Goal: Task Accomplishment & Management: Use online tool/utility

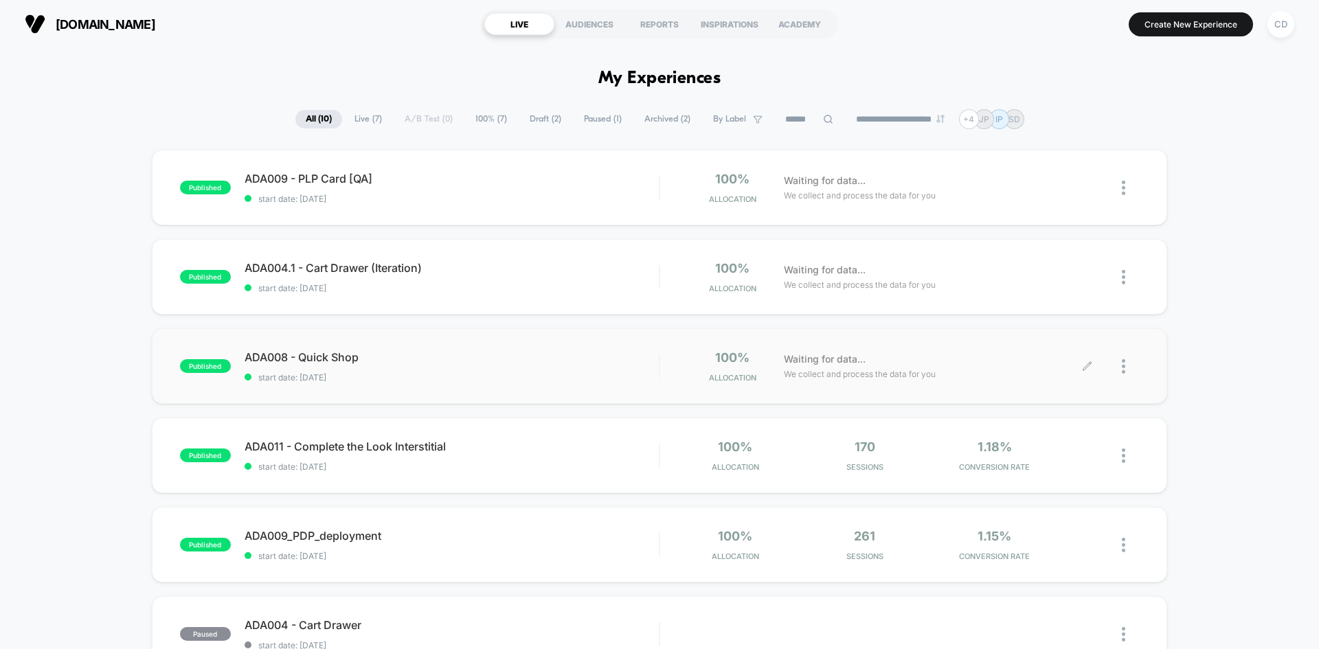
click at [1122, 363] on img at bounding box center [1123, 366] width 3 height 14
click at [1065, 288] on div "Edit" at bounding box center [1053, 287] width 124 height 31
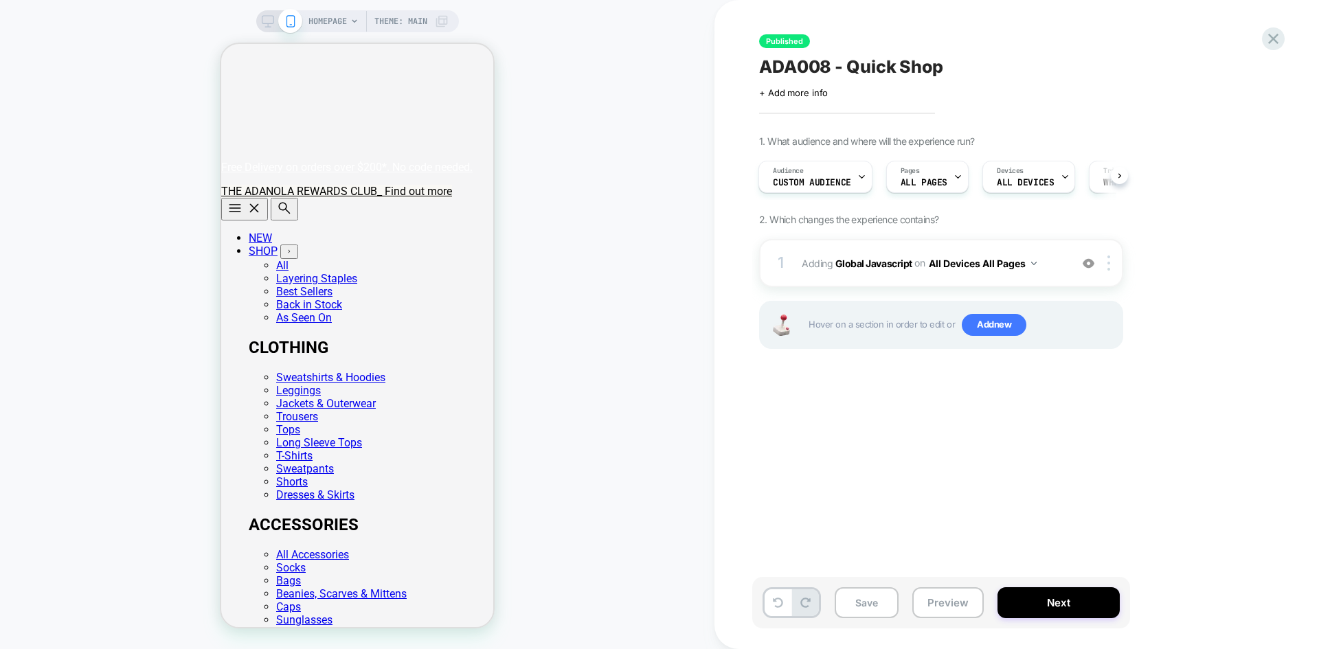
scroll to position [0, 272]
click at [888, 259] on b "Global Javascript" at bounding box center [873, 263] width 77 height 12
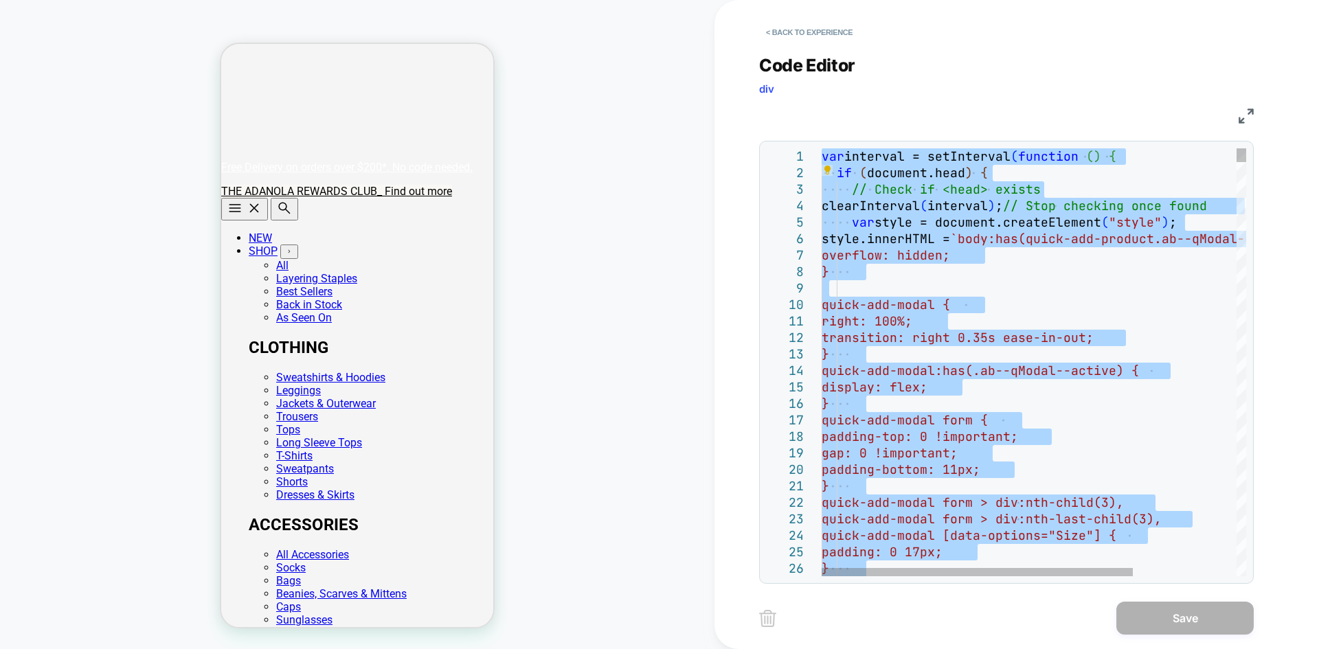
scroll to position [0, 0]
type textarea "* *****"
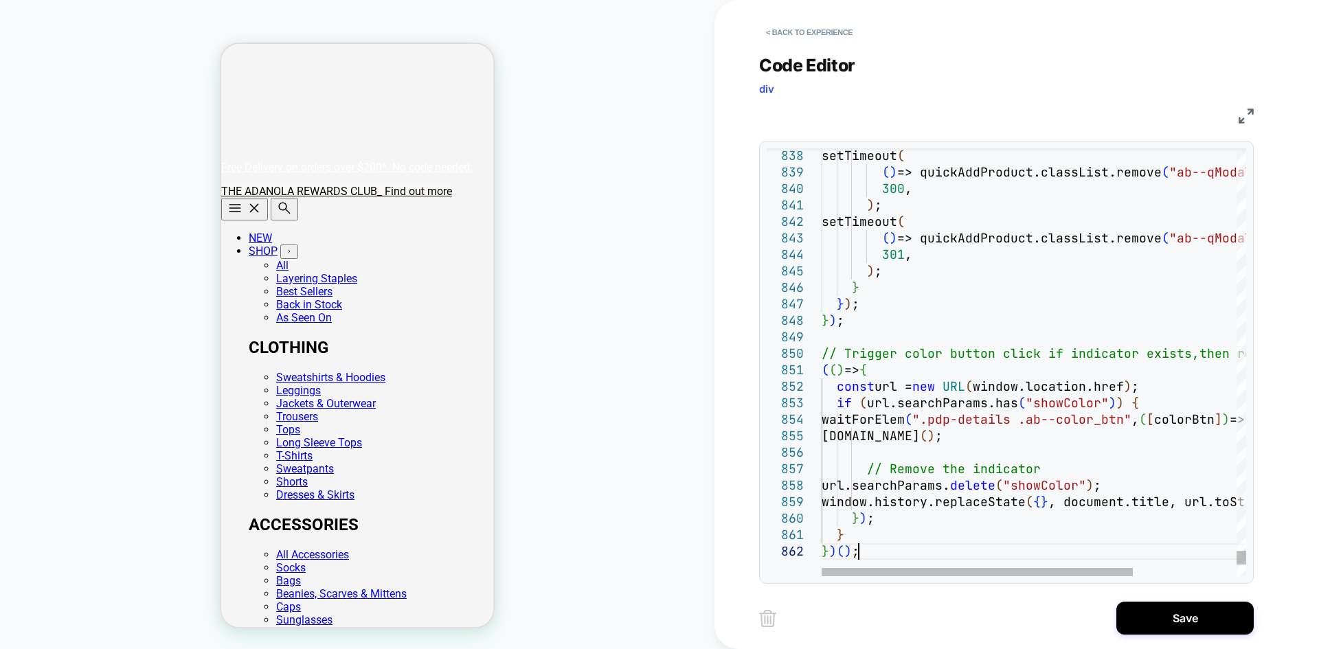
scroll to position [0, 272]
click at [1194, 616] on button "Save" at bounding box center [1184, 618] width 137 height 33
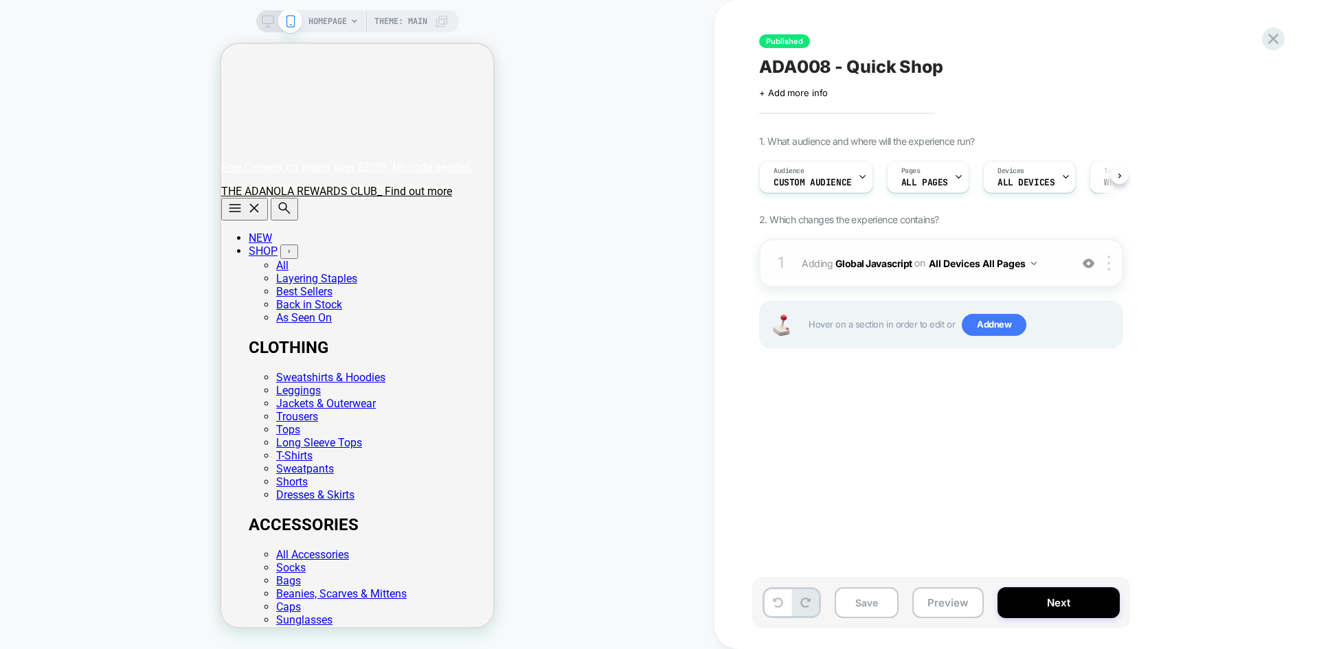
scroll to position [0, 1]
click at [899, 260] on b "Global Javascript" at bounding box center [873, 263] width 77 height 12
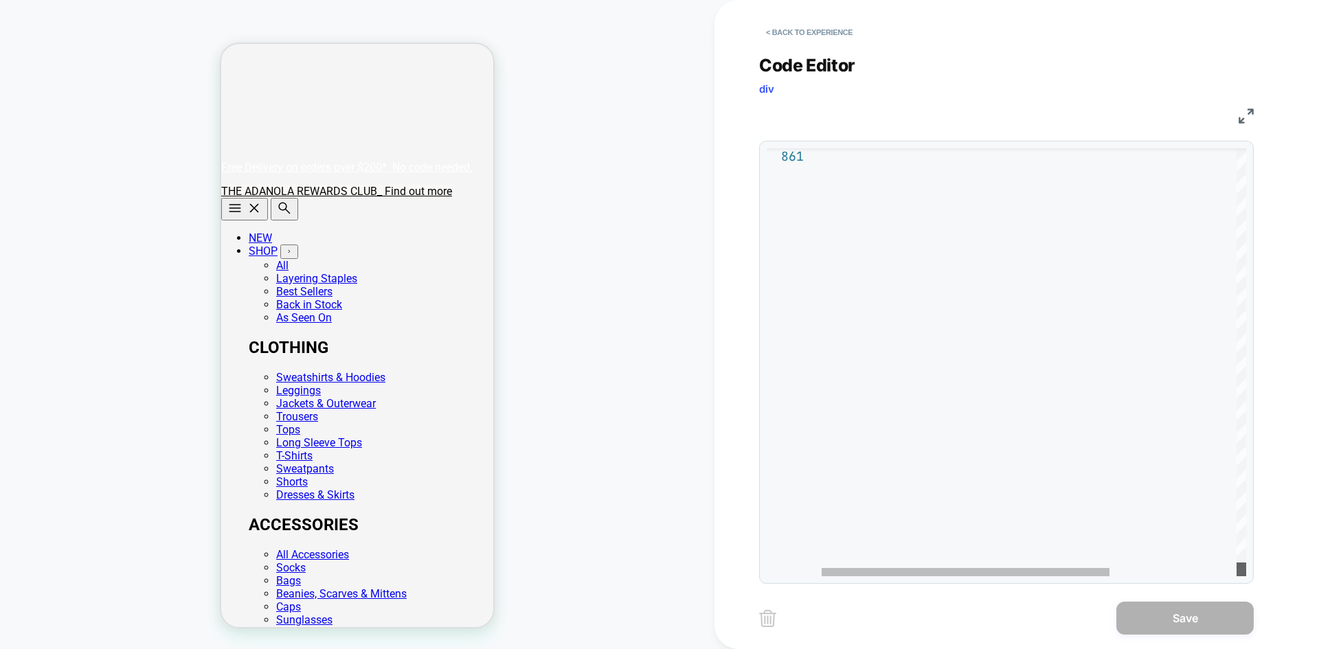
click at [1246, 576] on div at bounding box center [1241, 570] width 10 height 14
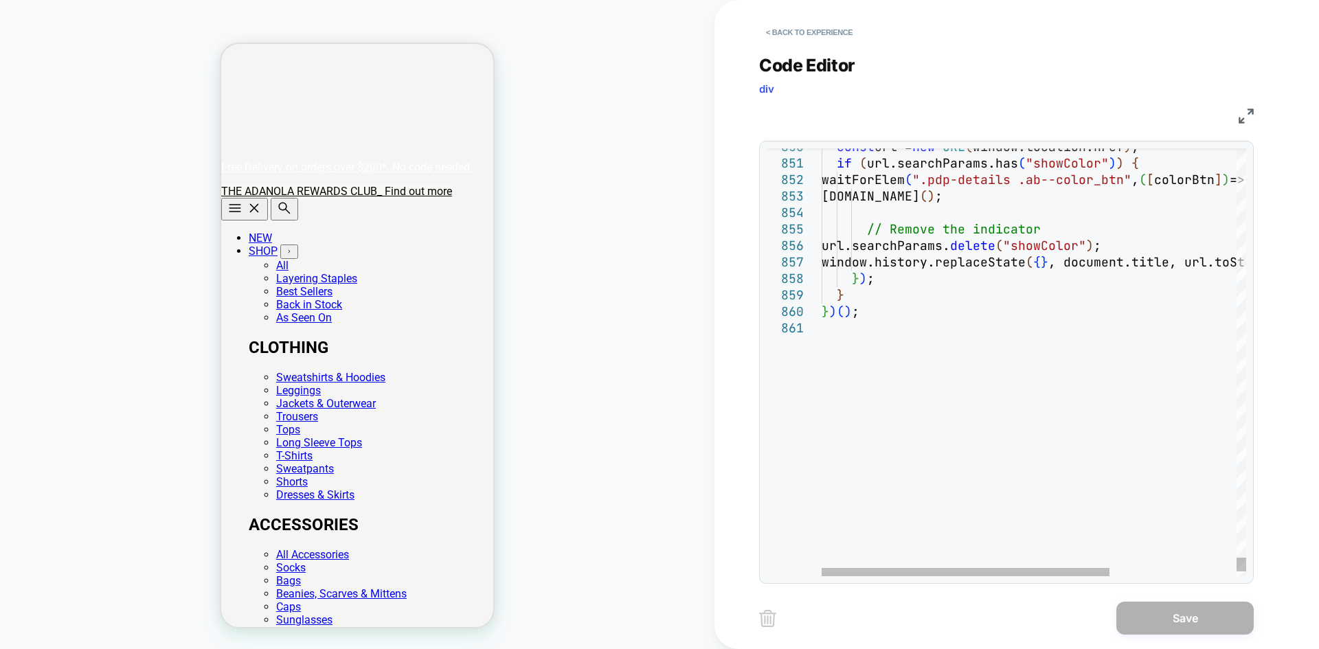
scroll to position [0, 0]
type textarea "**********"
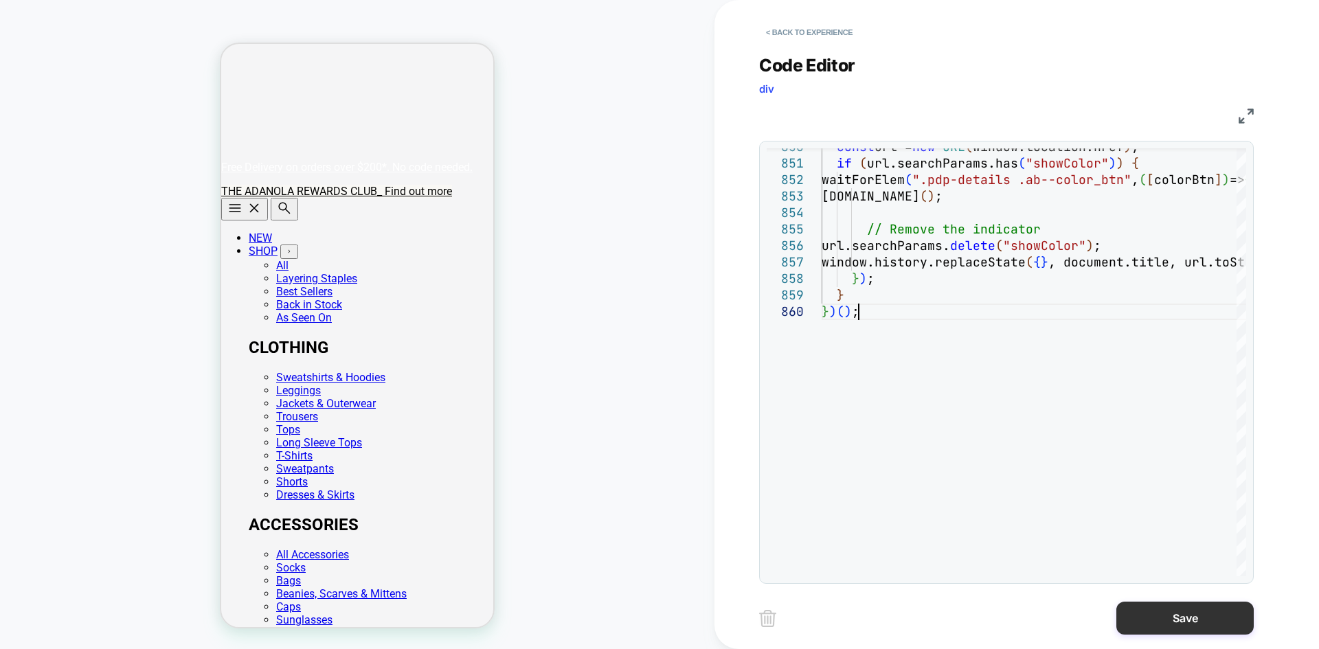
click at [1186, 612] on button "Save" at bounding box center [1184, 618] width 137 height 33
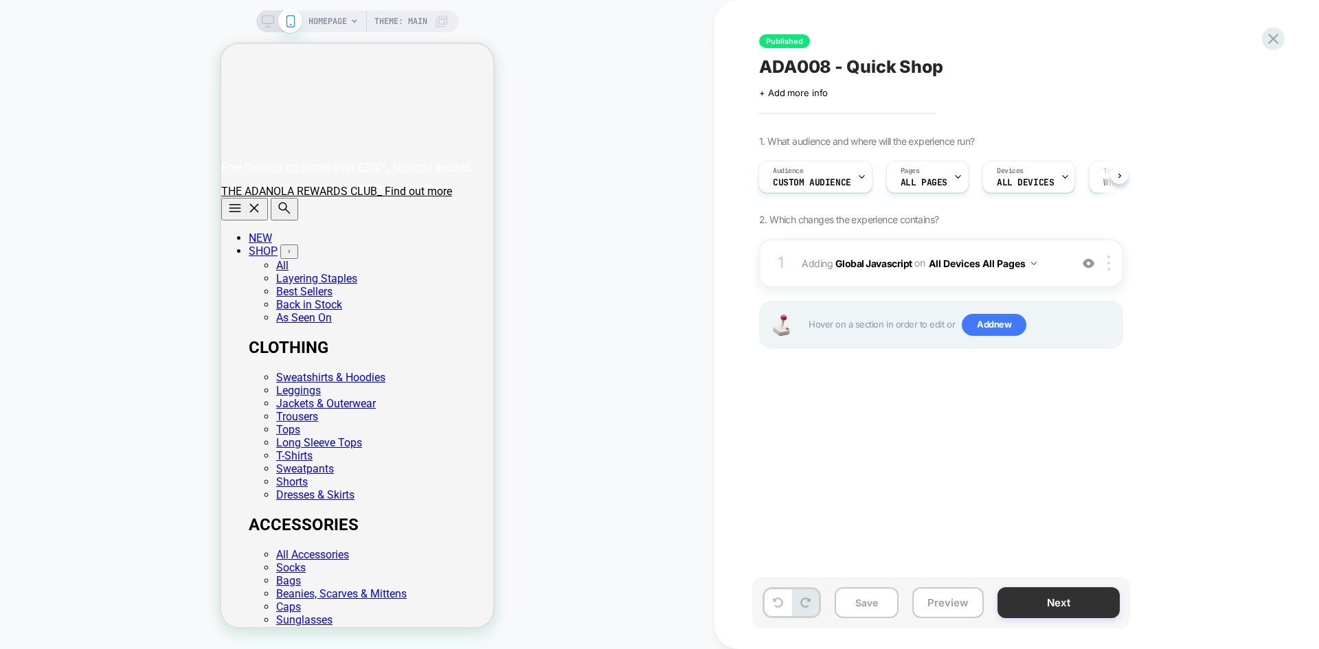
click at [1067, 598] on button "Next" at bounding box center [1058, 602] width 122 height 31
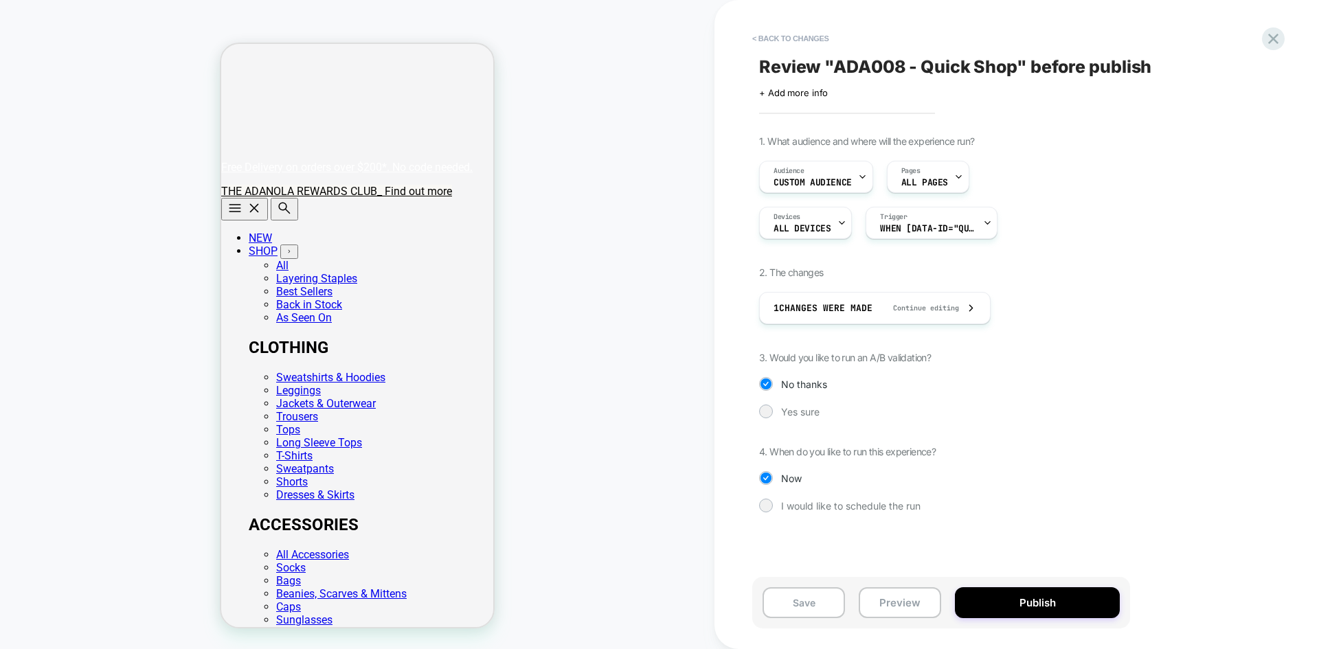
click at [1067, 598] on button "Publish" at bounding box center [1037, 602] width 165 height 31
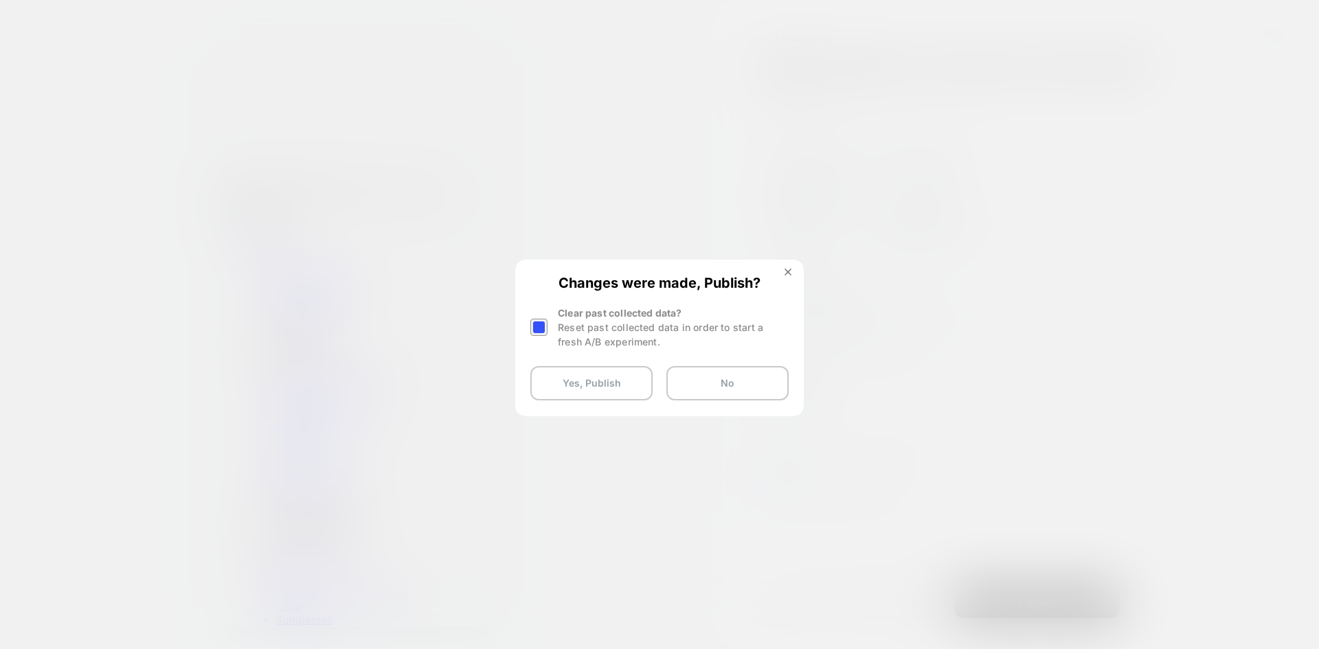
scroll to position [0, 272]
click at [539, 327] on div at bounding box center [538, 327] width 17 height 17
click at [560, 379] on button "Yes, Publish" at bounding box center [591, 383] width 122 height 34
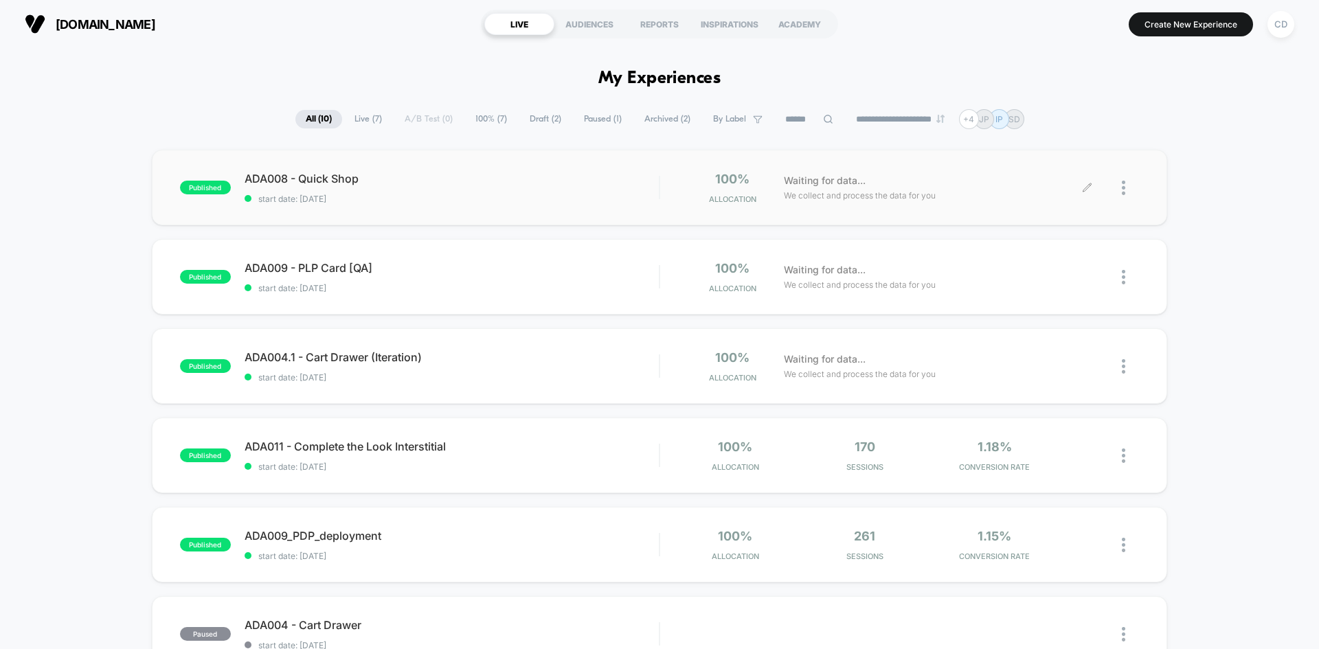
click at [1115, 182] on div at bounding box center [1113, 188] width 52 height 32
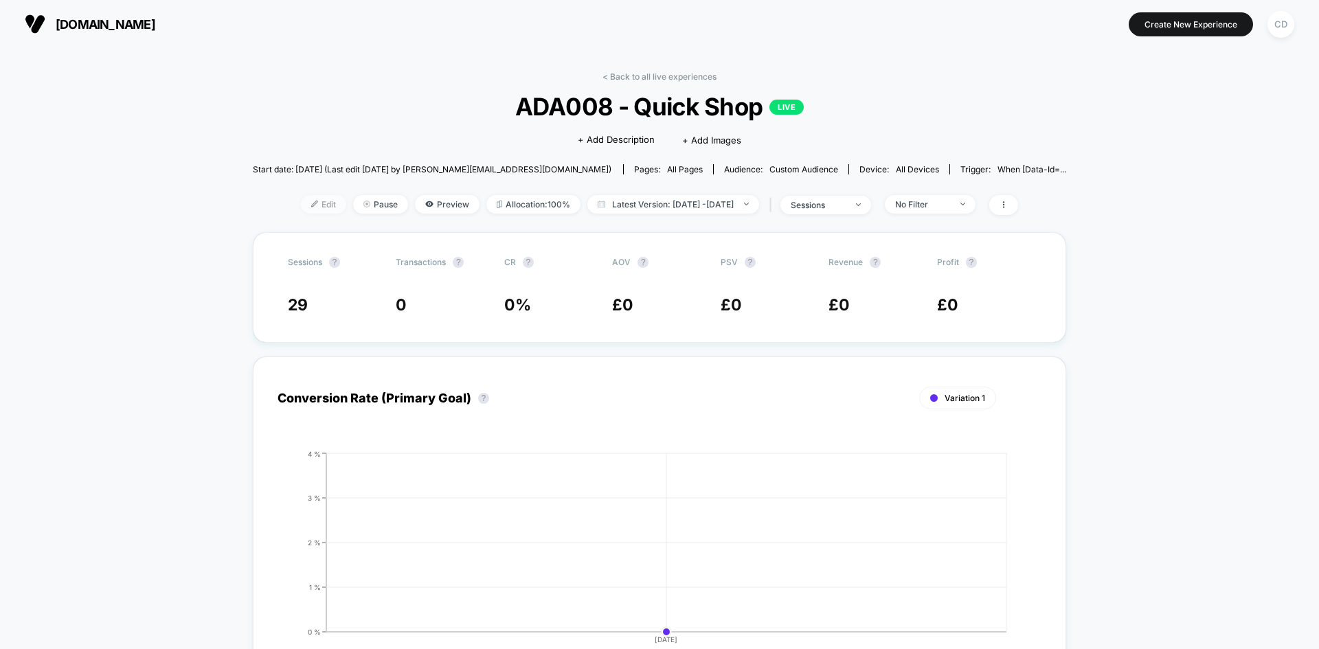
click at [305, 202] on span "Edit" at bounding box center [323, 204] width 45 height 19
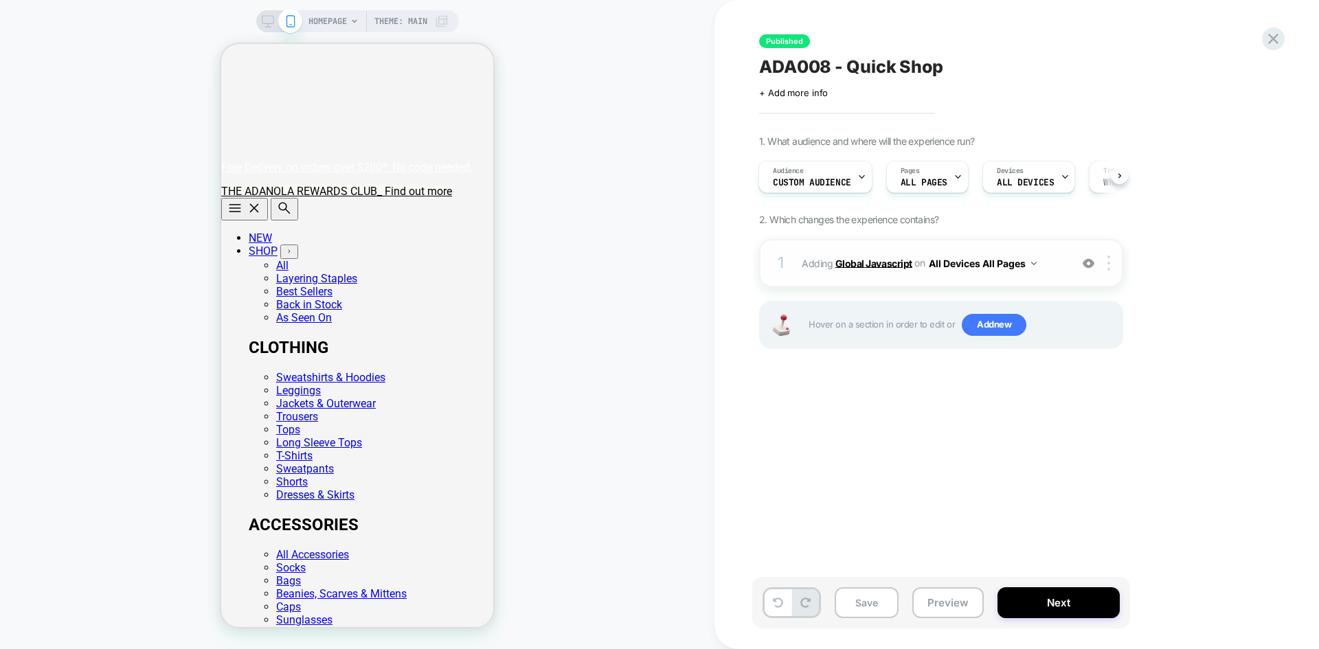
click at [872, 258] on b "Global Javascript" at bounding box center [873, 263] width 77 height 12
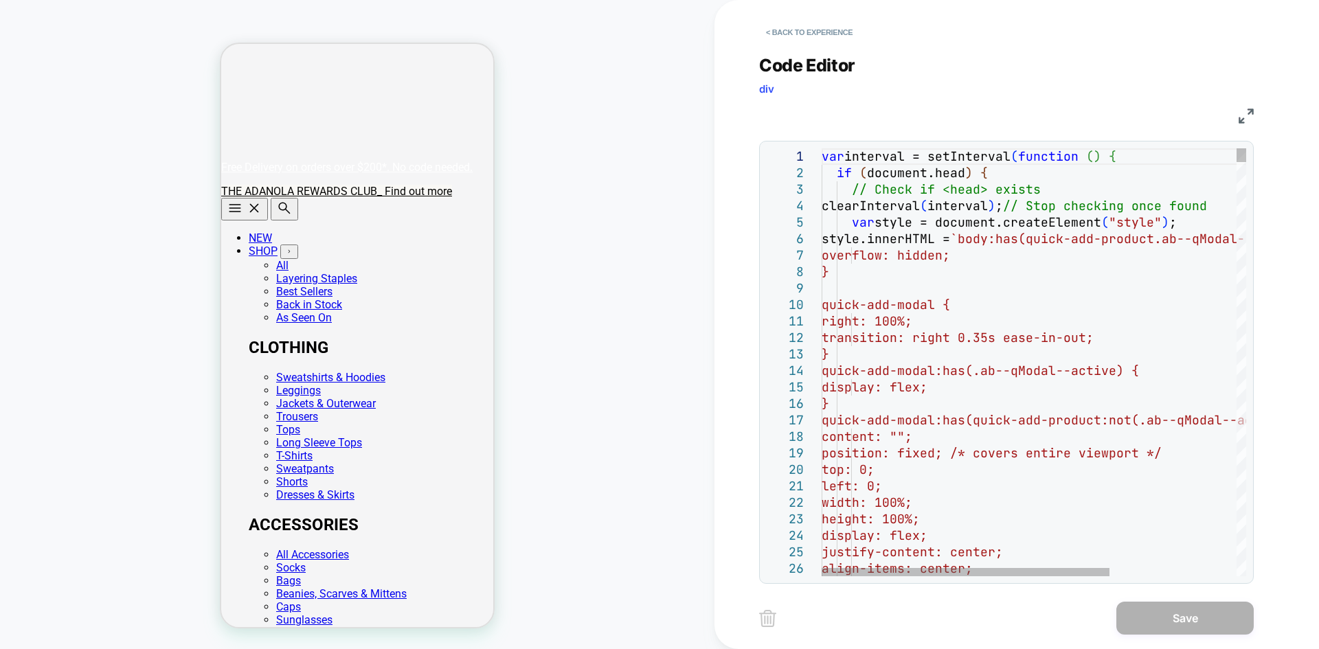
type textarea "**********"
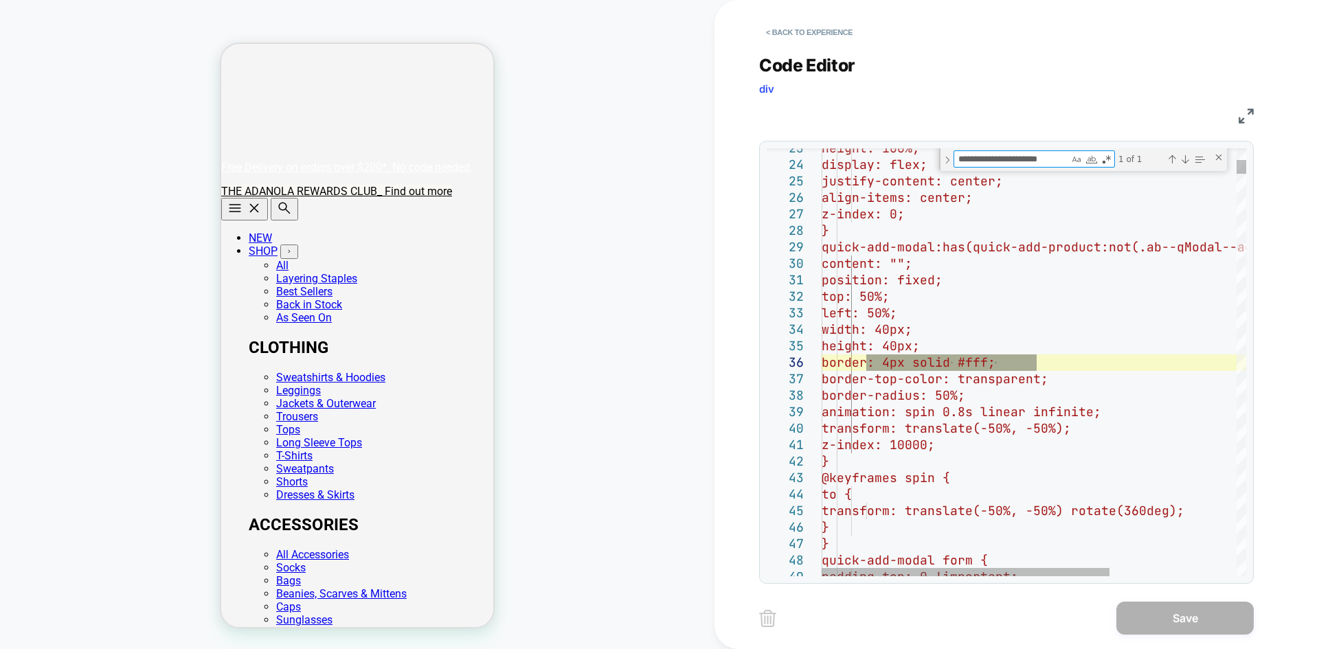
scroll to position [0, 272]
type textarea "**********"
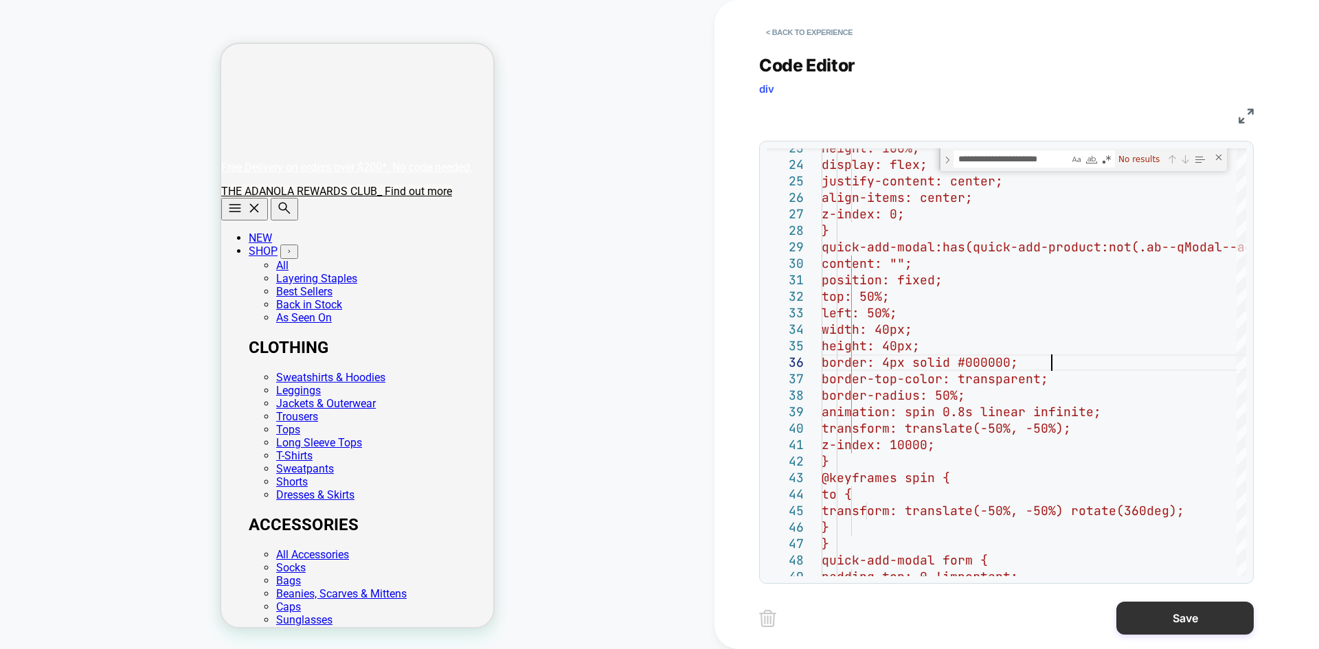
scroll to position [0, 272]
type textarea "**********"
click at [1179, 614] on button "Save" at bounding box center [1184, 618] width 137 height 33
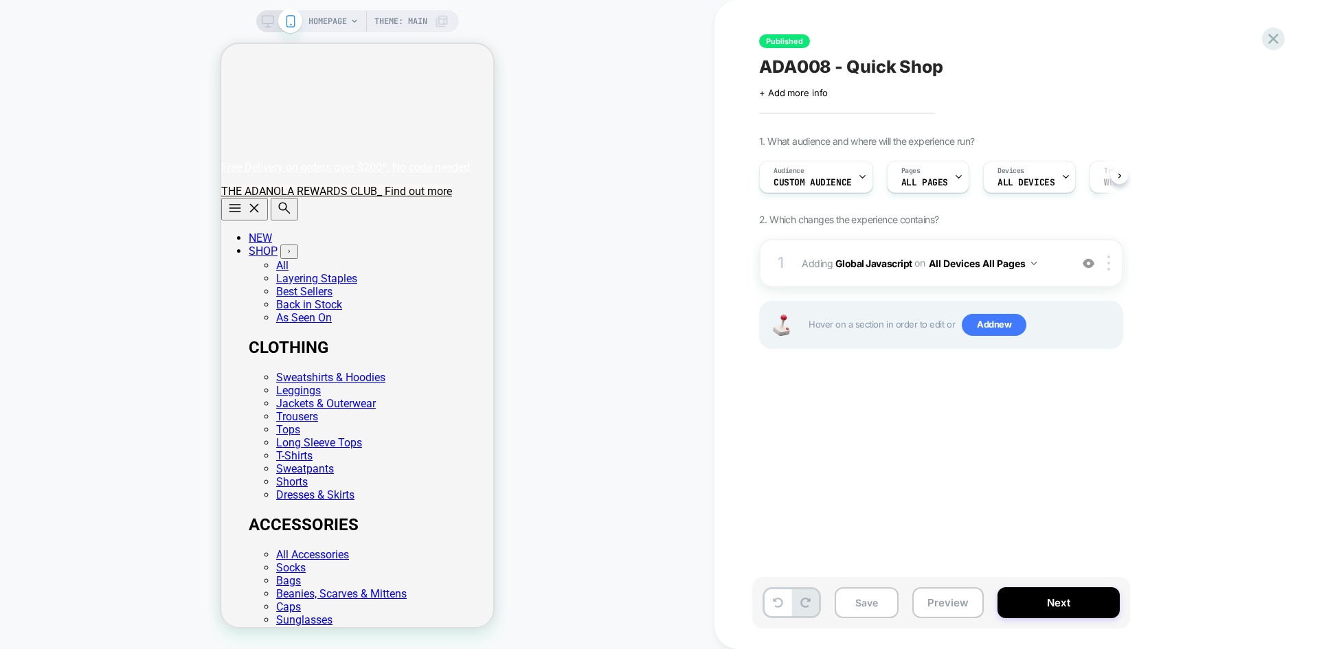
scroll to position [0, 1]
click at [1060, 598] on button "Next" at bounding box center [1058, 602] width 122 height 31
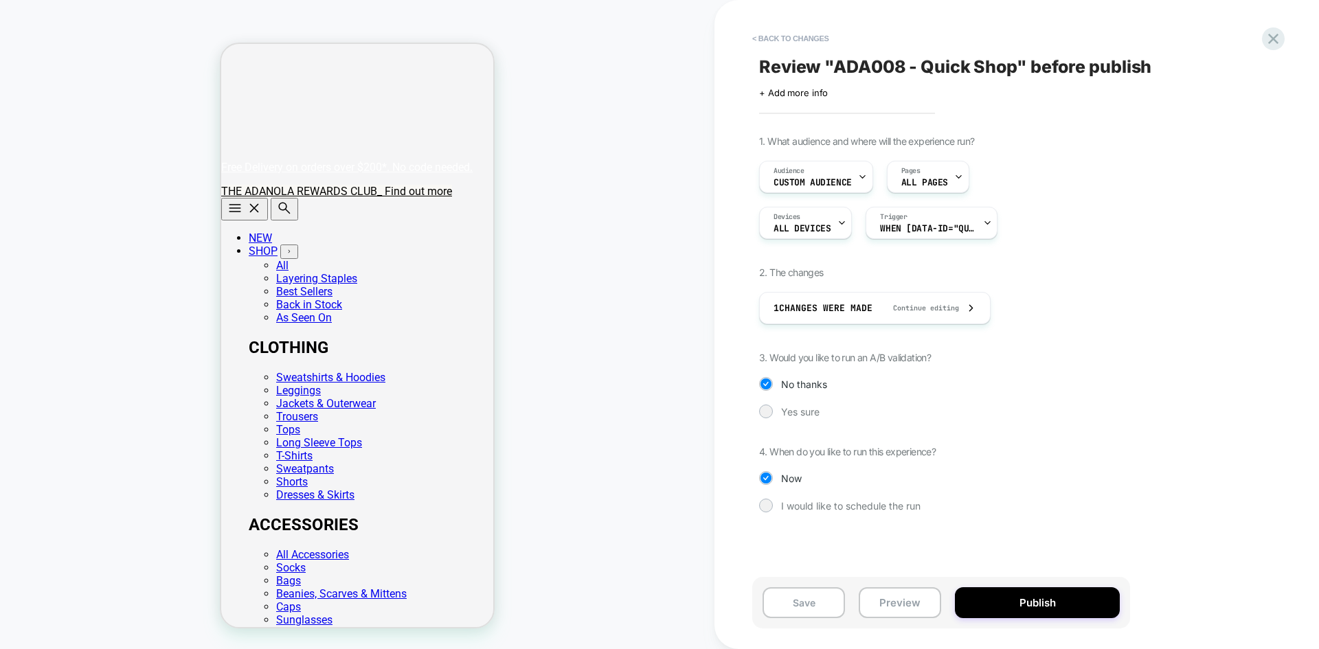
click at [1060, 598] on button "Publish" at bounding box center [1037, 602] width 165 height 31
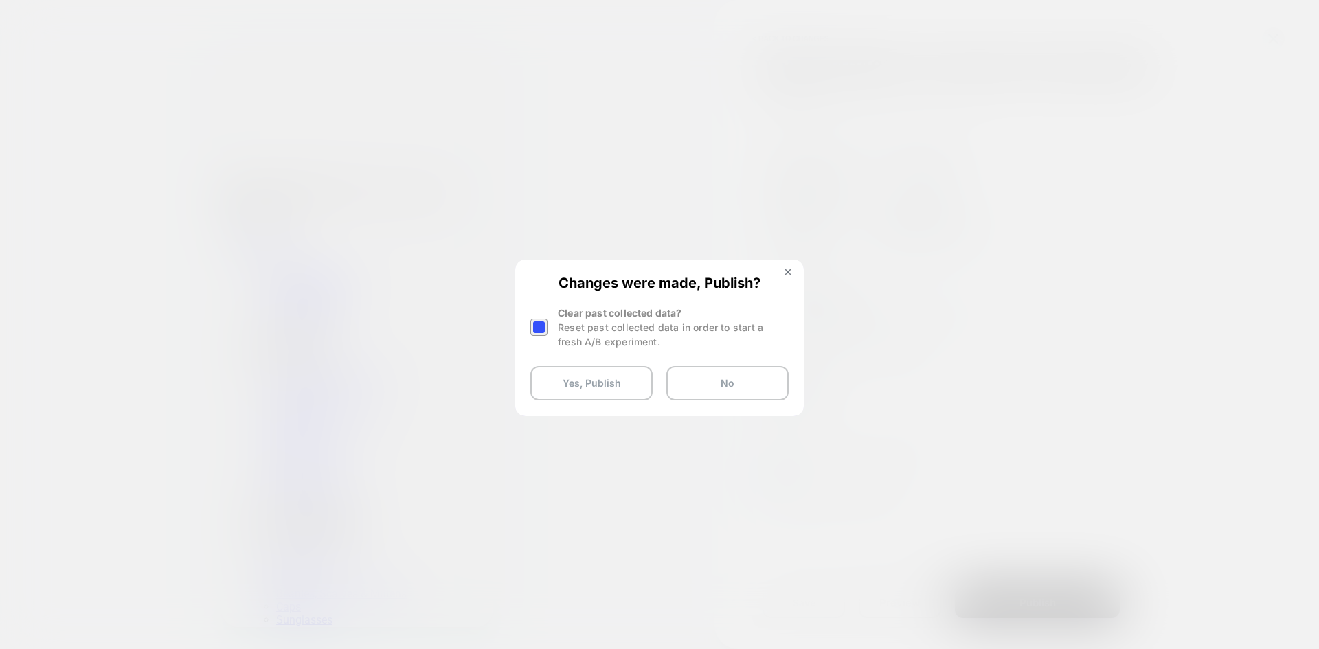
scroll to position [0, 0]
click at [543, 334] on div at bounding box center [538, 327] width 17 height 17
click at [598, 389] on button "Yes, Publish" at bounding box center [591, 383] width 122 height 34
